Goal: Find specific page/section: Find specific page/section

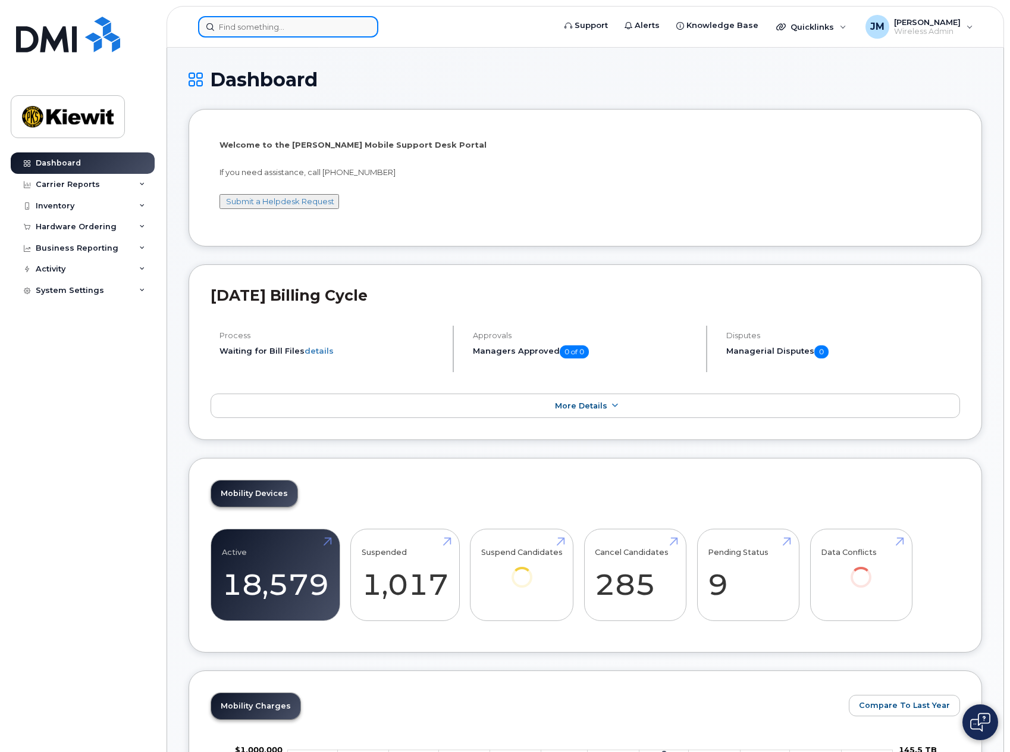
click at [297, 17] on input at bounding box center [288, 26] width 180 height 21
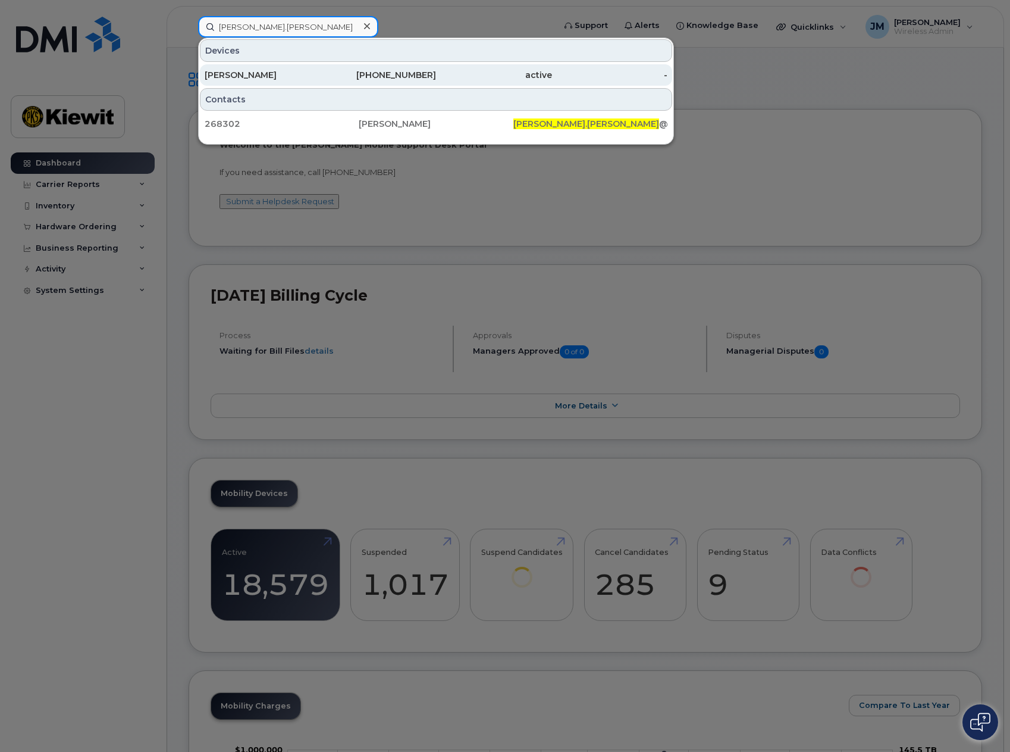
type input "[PERSON_NAME].[PERSON_NAME]"
click at [268, 79] on div "[PERSON_NAME]" at bounding box center [263, 75] width 116 height 12
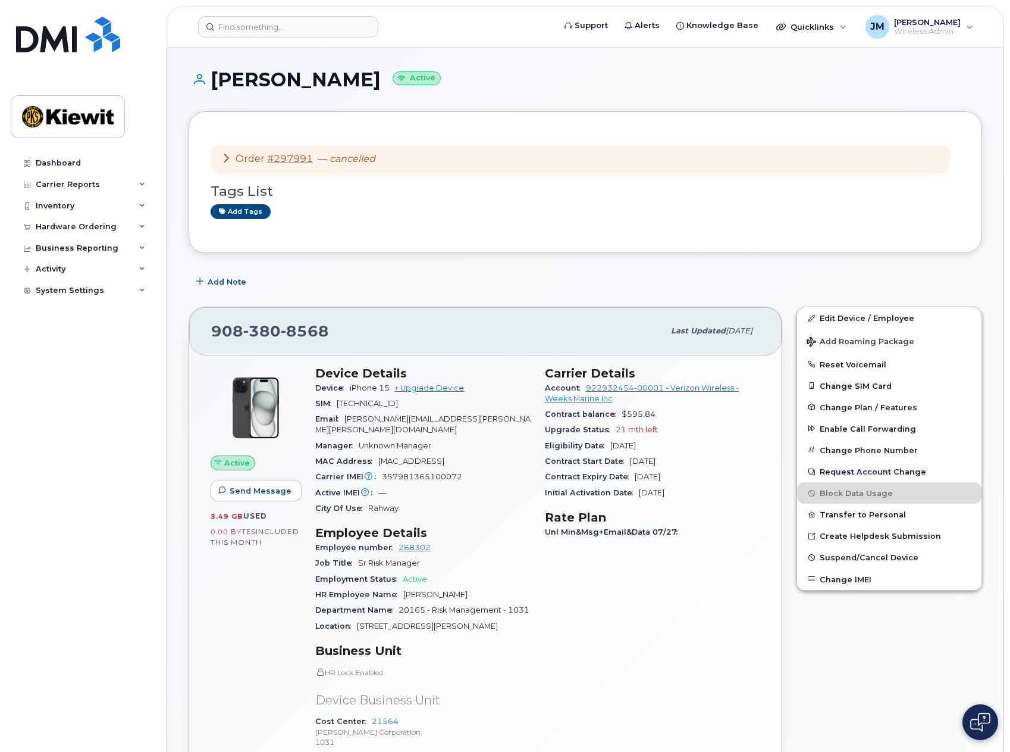
click at [226, 158] on icon at bounding box center [226, 158] width 10 height 10
